Goal: Information Seeking & Learning: Find specific fact

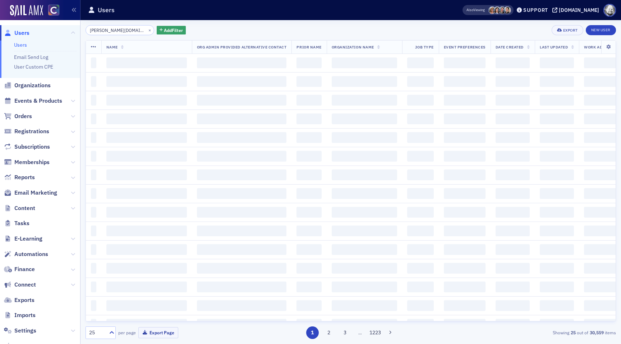
scroll to position [0, 9]
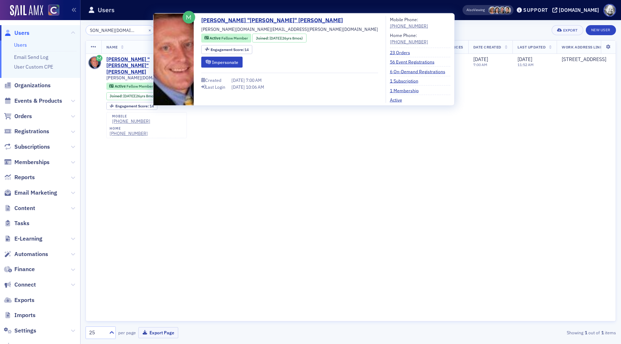
type input "[PERSON_NAME][DOMAIN_NAME][EMAIL_ADDRESS][PERSON_NAME][DOMAIN_NAME]"
click at [141, 137] on div "Name Org Admin Provided Alternative Contact Prior Name Organization Name Job Ty…" at bounding box center [351, 180] width 530 height 281
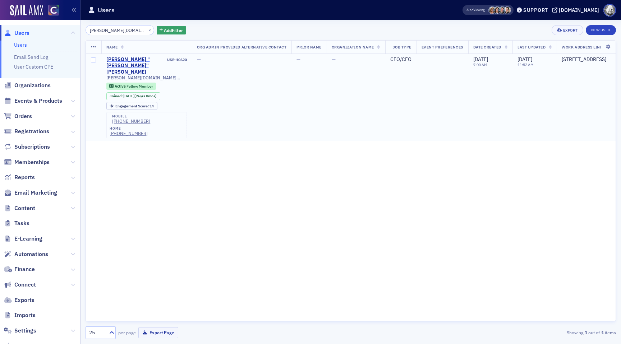
click at [132, 56] on div "Bradley "Brad" Siler" at bounding box center [136, 65] width 60 height 19
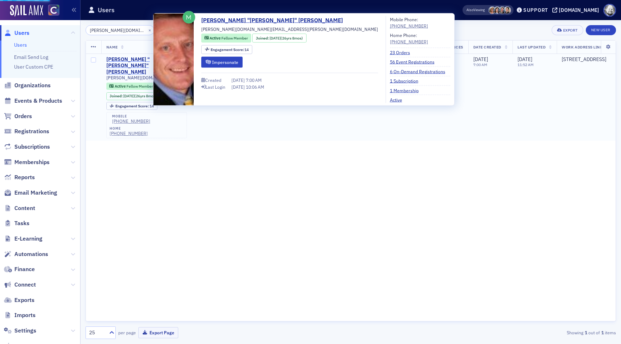
click at [132, 58] on div "Bradley "Brad" Siler" at bounding box center [136, 65] width 60 height 19
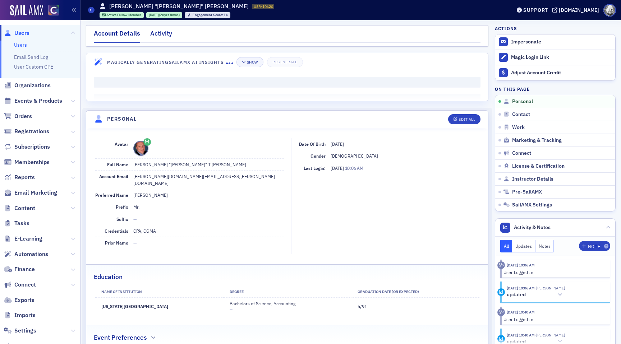
click at [170, 35] on div "Activity" at bounding box center [161, 35] width 22 height 13
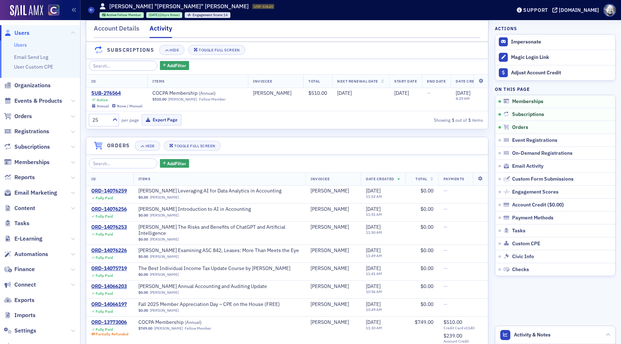
scroll to position [72, 0]
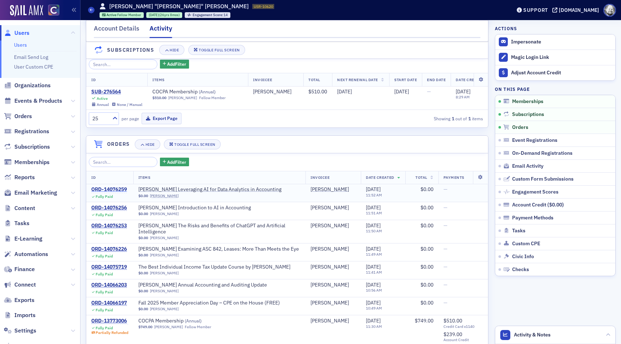
click at [119, 189] on div "ORD-14076259" at bounding box center [109, 190] width 36 height 6
click at [118, 207] on div "ORD-14076256" at bounding box center [109, 208] width 36 height 6
click at [114, 224] on div "ORD-14076253" at bounding box center [109, 226] width 36 height 6
click at [115, 246] on div "ORD-14076226" at bounding box center [109, 249] width 36 height 6
click at [116, 264] on div "ORD-14075719" at bounding box center [109, 267] width 36 height 6
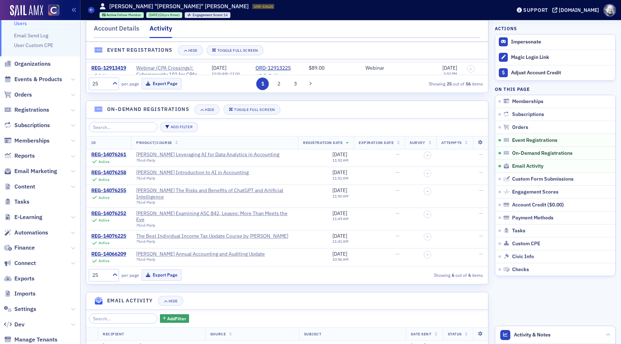
scroll to position [634, 0]
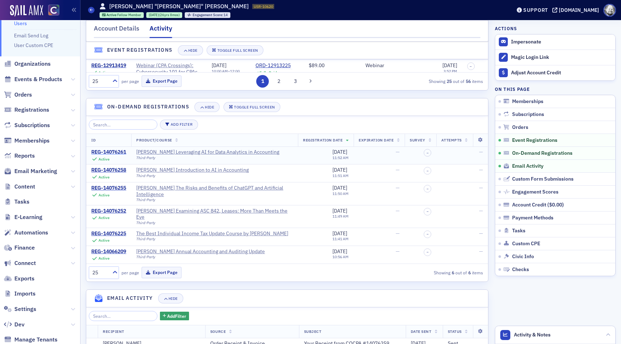
click at [114, 152] on div "REG-14076261" at bounding box center [108, 152] width 35 height 6
click at [112, 172] on div "REG-14076258" at bounding box center [108, 170] width 35 height 6
click at [112, 185] on div "REG-14076255" at bounding box center [108, 188] width 35 height 6
click at [112, 210] on div "REG-14076252" at bounding box center [108, 211] width 35 height 6
click at [115, 231] on div "REG-14076225" at bounding box center [108, 234] width 35 height 6
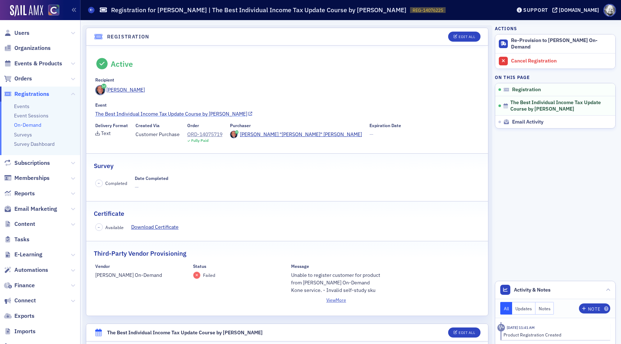
click at [178, 110] on link "The Best Individual Income Tax Update Course by [PERSON_NAME]" at bounding box center [287, 114] width 384 height 8
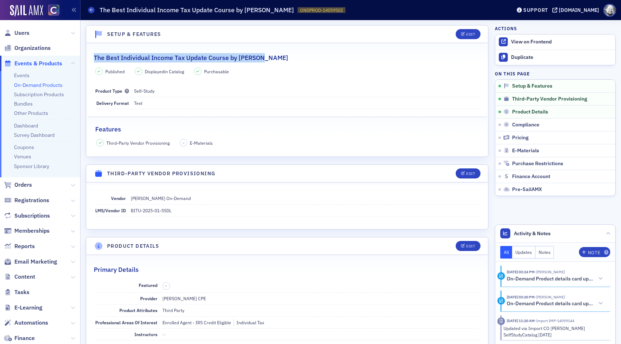
drag, startPoint x: 95, startPoint y: 57, endPoint x: 263, endPoint y: 60, distance: 168.6
click at [263, 60] on div "The Best Individual Income Tax Update Course by [PERSON_NAME]" at bounding box center [287, 54] width 387 height 17
copy h2 "The Best Individual Income Tax Update Course by [PERSON_NAME]"
click at [283, 59] on div "The Best Individual Income Tax Update Course by [PERSON_NAME]" at bounding box center [287, 54] width 387 height 17
click at [96, 57] on h2 "The Best Individual Income Tax Update Course by [PERSON_NAME]" at bounding box center [191, 57] width 194 height 9
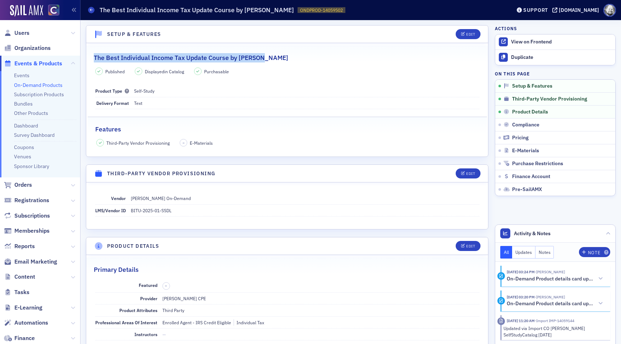
drag, startPoint x: 93, startPoint y: 56, endPoint x: 263, endPoint y: 59, distance: 170.4
click at [263, 59] on legend "The Best Individual Income Tax Update Course by [PERSON_NAME]" at bounding box center [287, 54] width 402 height 17
copy h2 "The Best Individual Income Tax Update Course by [PERSON_NAME]"
drag, startPoint x: 130, startPoint y: 210, endPoint x: 178, endPoint y: 210, distance: 48.2
click at [178, 210] on div "LMS/Vendor ID BITU-2025-01-SSDL" at bounding box center [287, 211] width 384 height 12
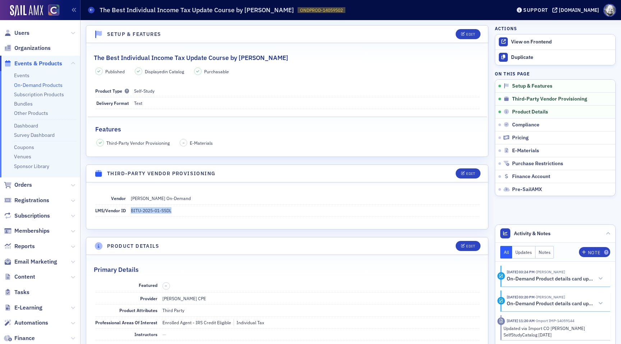
copy dd "BITU-2025-01-SSDL"
